Goal: Task Accomplishment & Management: Manage account settings

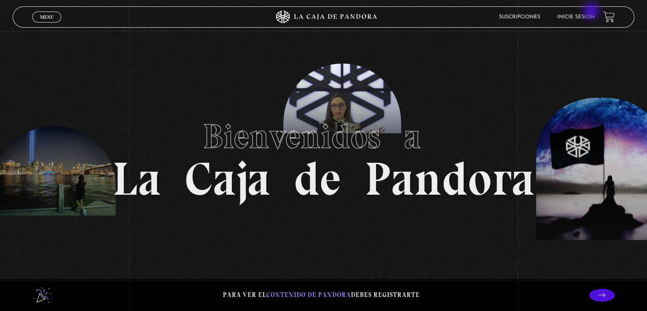
click at [592, 12] on li "Inicie sesión" at bounding box center [575, 16] width 37 height 13
click at [595, 15] on link "Inicie sesión" at bounding box center [575, 16] width 37 height 5
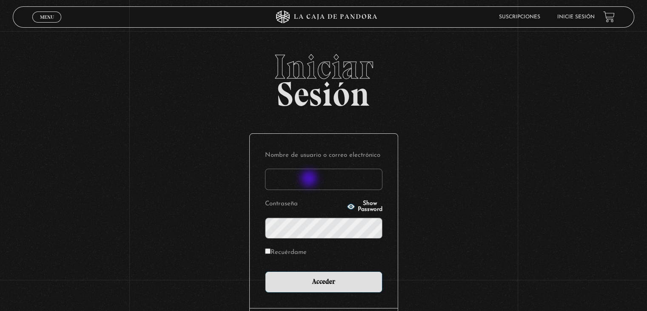
click at [309, 180] on input "Nombre de usuario o correo electrónico" at bounding box center [323, 178] width 117 height 21
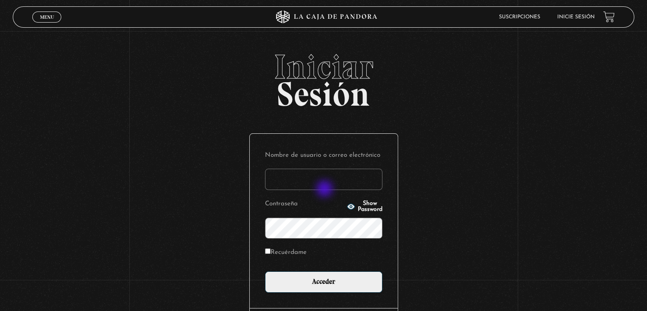
type input "[EMAIL_ADDRESS][DOMAIN_NAME]"
click at [347, 206] on icon "button" at bounding box center [351, 206] width 8 height 6
drag, startPoint x: 336, startPoint y: 206, endPoint x: 336, endPoint y: 213, distance: 6.4
click at [347, 206] on icon "button" at bounding box center [351, 206] width 8 height 6
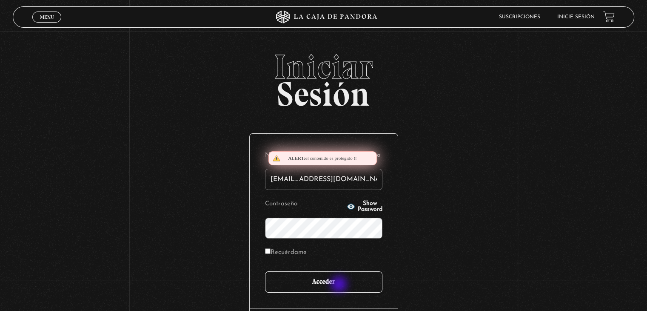
click at [340, 285] on input "Acceder" at bounding box center [323, 281] width 117 height 21
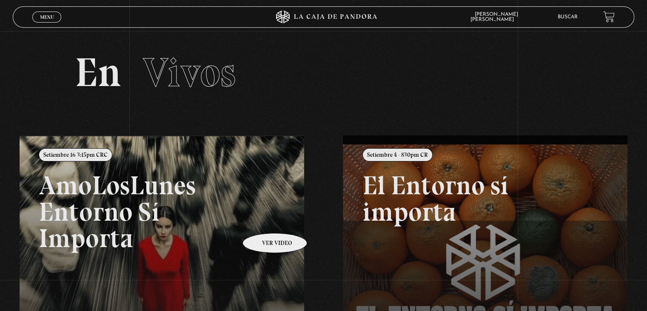
click at [253, 220] on link at bounding box center [343, 290] width 647 height 311
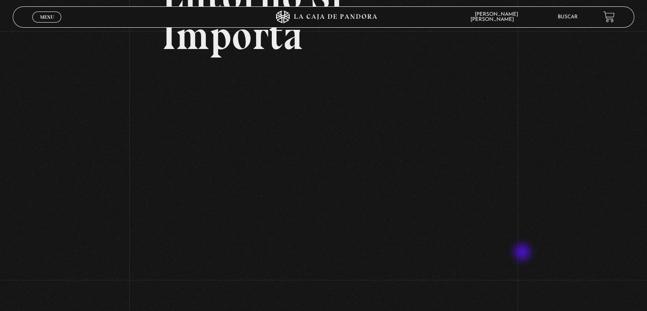
scroll to position [95, 0]
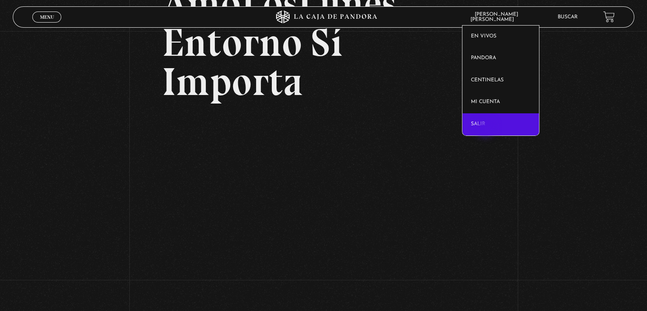
click at [486, 128] on link "Salir" at bounding box center [500, 124] width 77 height 22
